Goal: Task Accomplishment & Management: Use online tool/utility

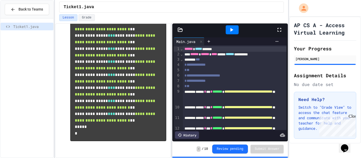
scroll to position [413, 0]
click at [242, 150] on button "Review pending" at bounding box center [230, 148] width 36 height 9
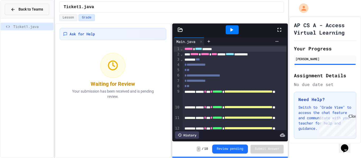
click at [28, 8] on span "Back to Teams" at bounding box center [30, 10] width 25 height 6
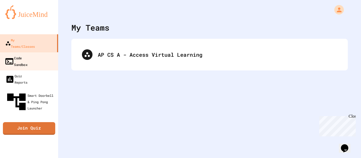
click at [27, 55] on div "Code Sandbox" at bounding box center [15, 61] width 23 height 13
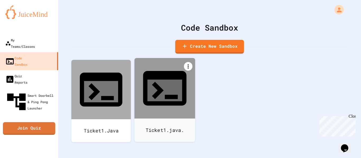
click at [188, 64] on icon at bounding box center [188, 66] width 6 height 6
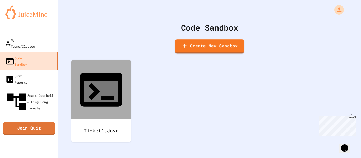
click at [217, 43] on link "Create New Sandbox" at bounding box center [209, 46] width 69 height 14
